Goal: Task Accomplishment & Management: Manage account settings

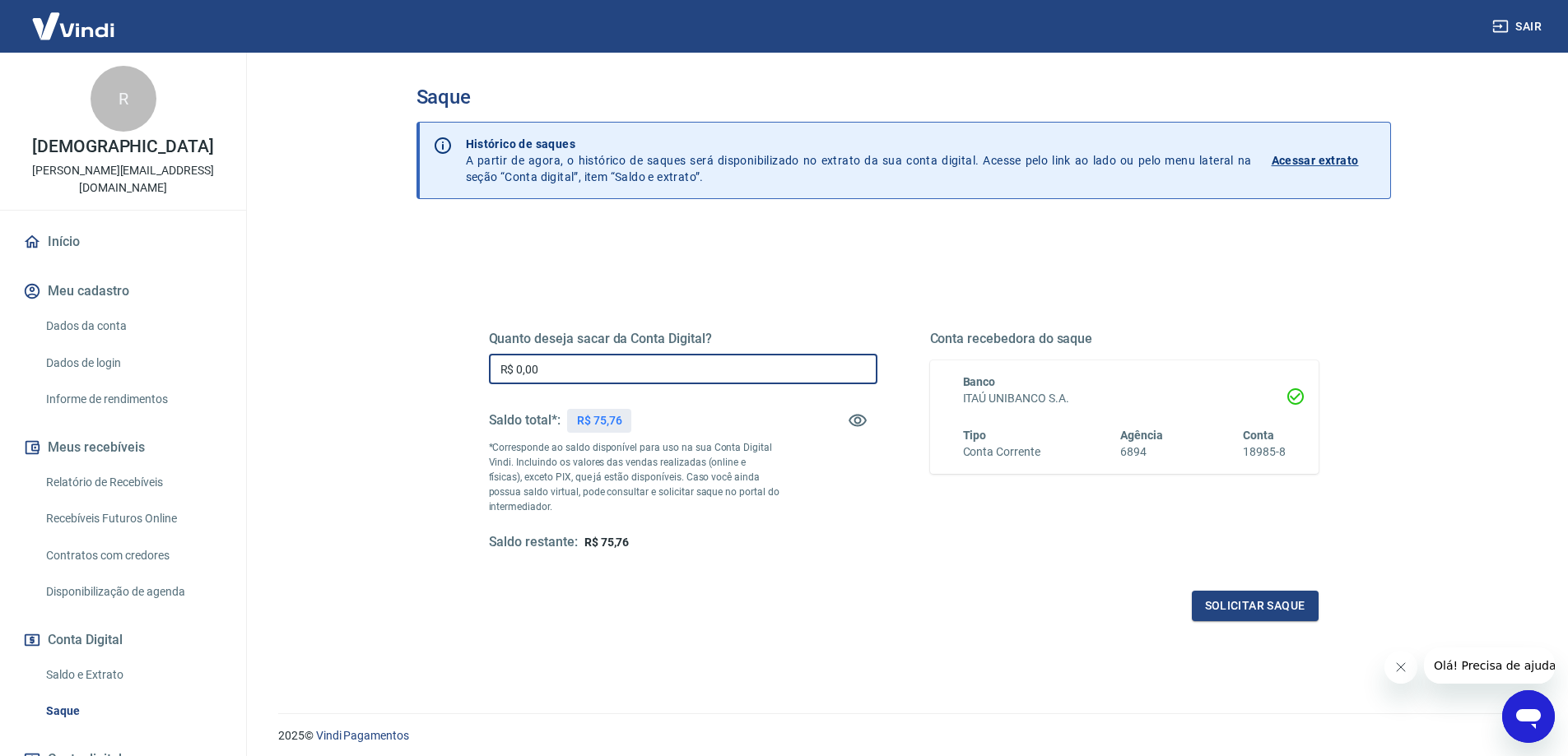
click at [567, 369] on input "R$ 0,00" at bounding box center [683, 369] width 389 height 31
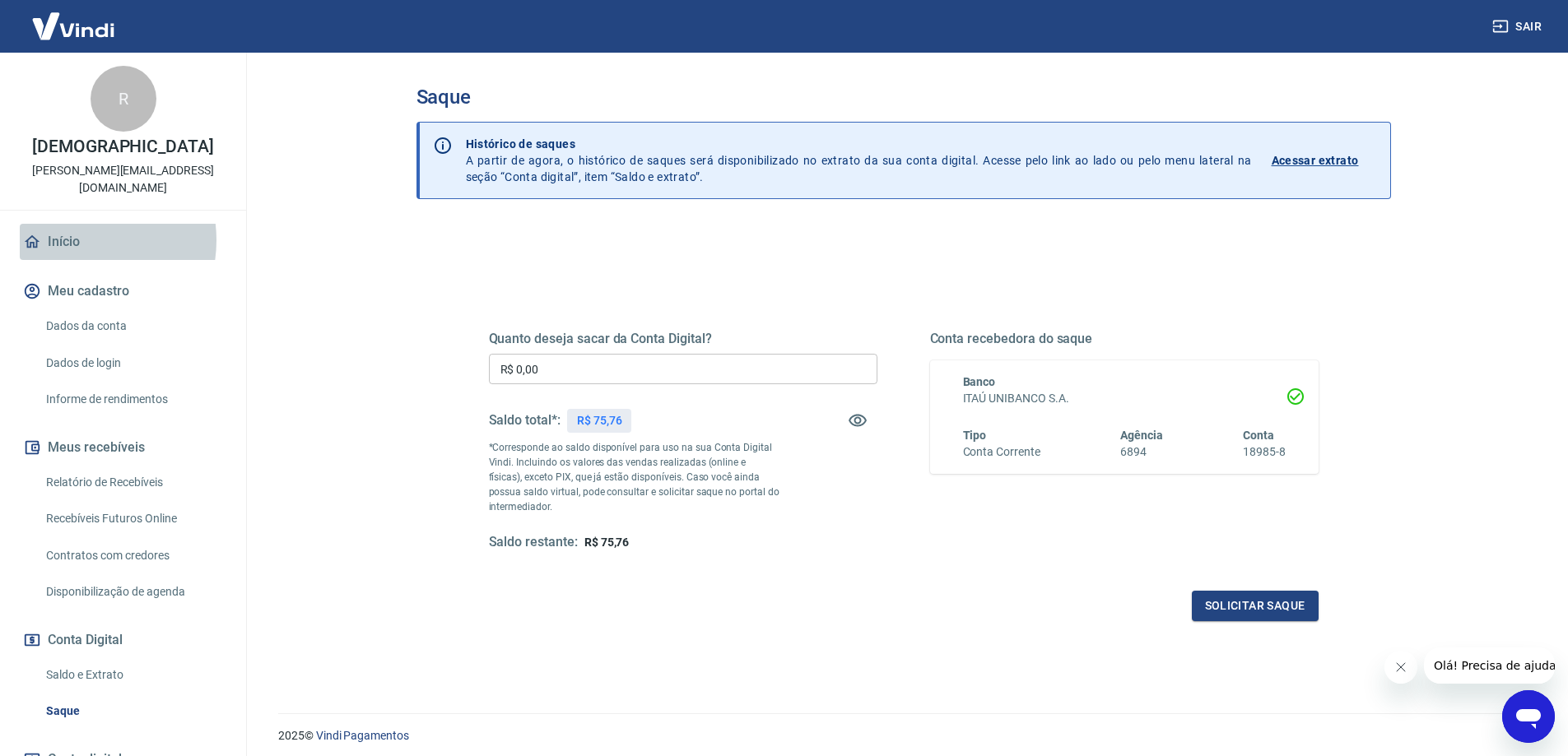
click at [76, 223] on link "Início" at bounding box center [123, 241] width 206 height 36
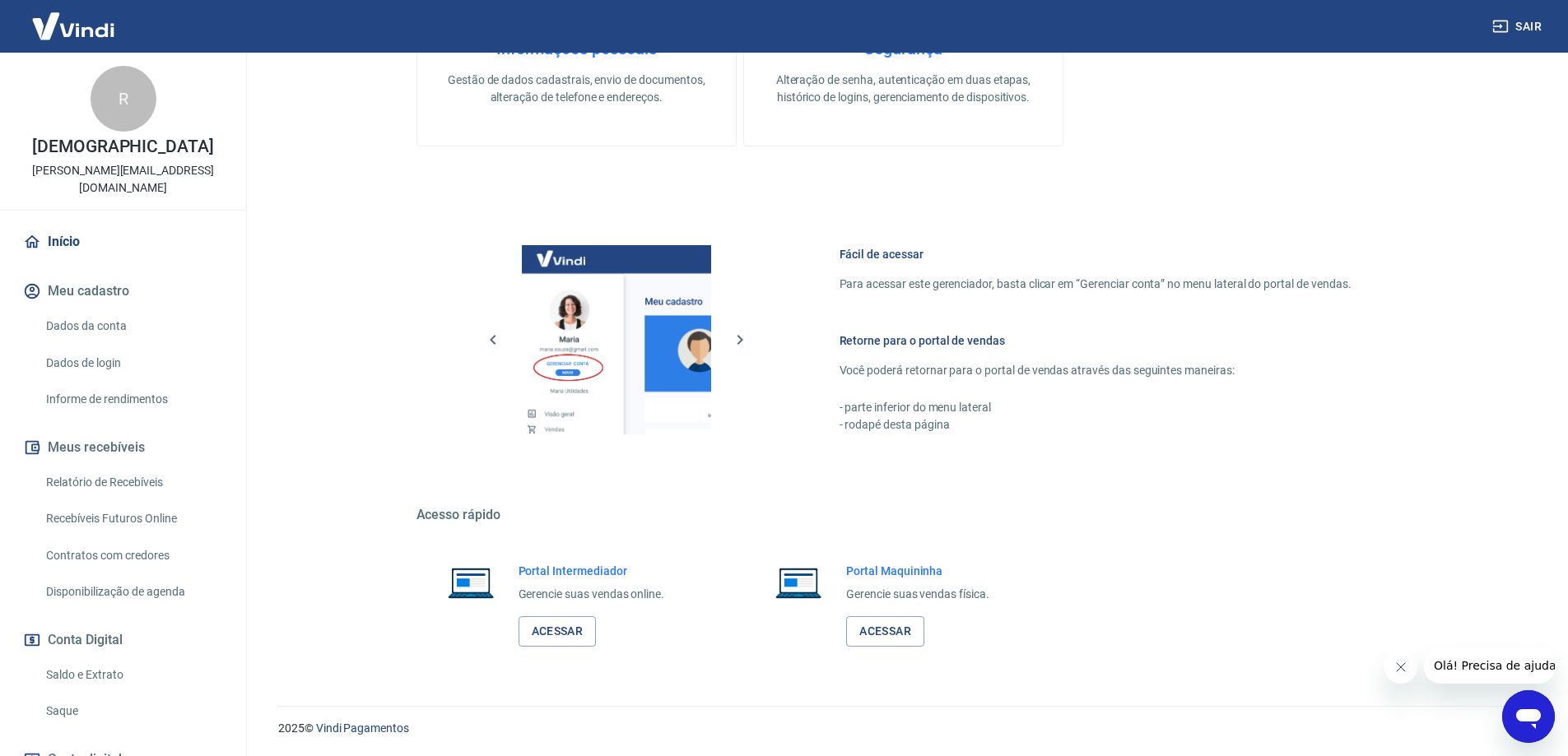
scroll to position [526, 0]
click at [570, 631] on link "Acessar" at bounding box center [557, 631] width 78 height 31
